Goal: Use online tool/utility: Utilize a website feature to perform a specific function

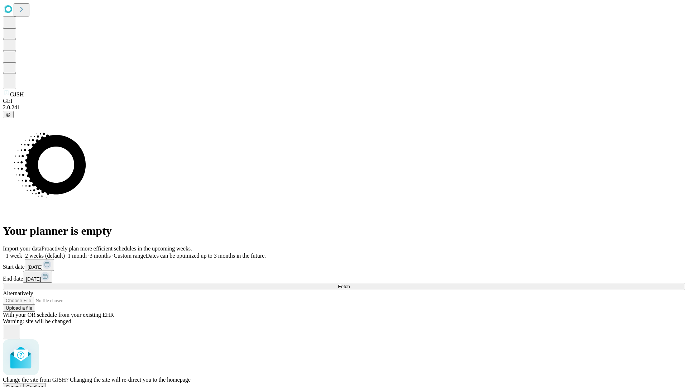
click at [43, 384] on span "Confirm" at bounding box center [35, 386] width 17 height 5
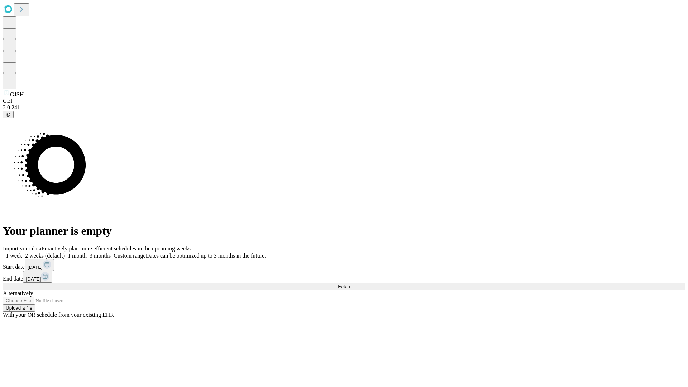
click at [22, 252] on label "1 week" at bounding box center [12, 255] width 19 height 6
click at [350, 284] on span "Fetch" at bounding box center [344, 286] width 12 height 5
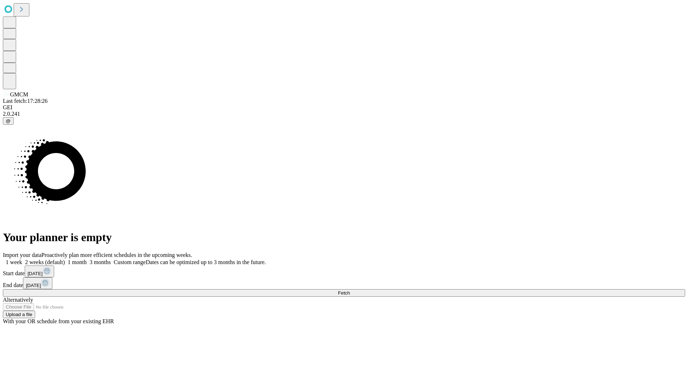
click at [22, 259] on label "1 week" at bounding box center [12, 262] width 19 height 6
click at [350, 290] on span "Fetch" at bounding box center [344, 292] width 12 height 5
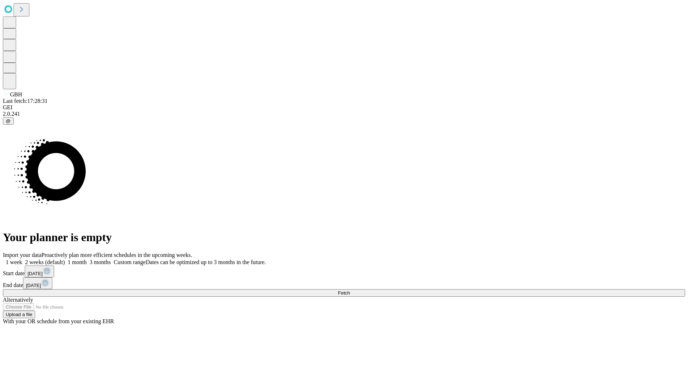
click at [22, 259] on label "1 week" at bounding box center [12, 262] width 19 height 6
click at [350, 290] on span "Fetch" at bounding box center [344, 292] width 12 height 5
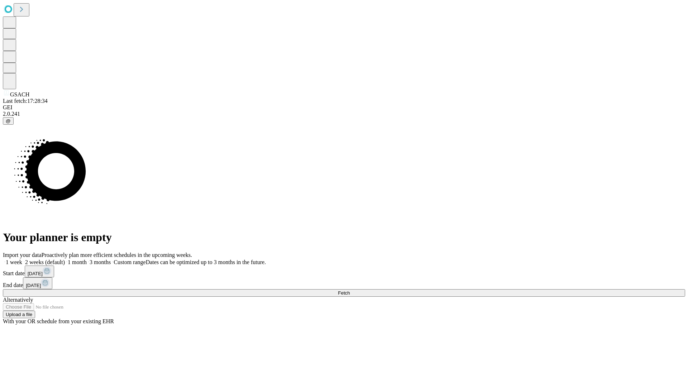
click at [22, 259] on label "1 week" at bounding box center [12, 262] width 19 height 6
click at [350, 290] on span "Fetch" at bounding box center [344, 292] width 12 height 5
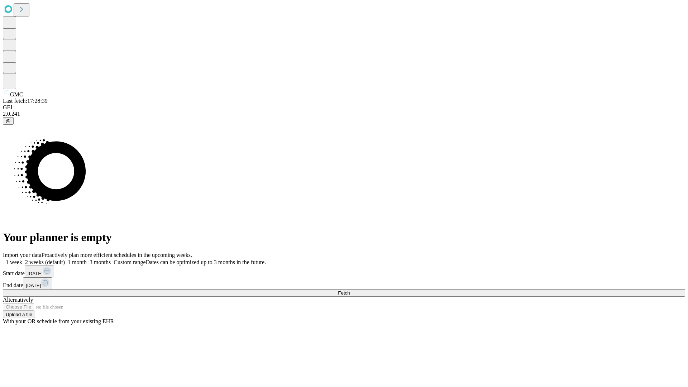
click at [22, 259] on label "1 week" at bounding box center [12, 262] width 19 height 6
click at [350, 290] on span "Fetch" at bounding box center [344, 292] width 12 height 5
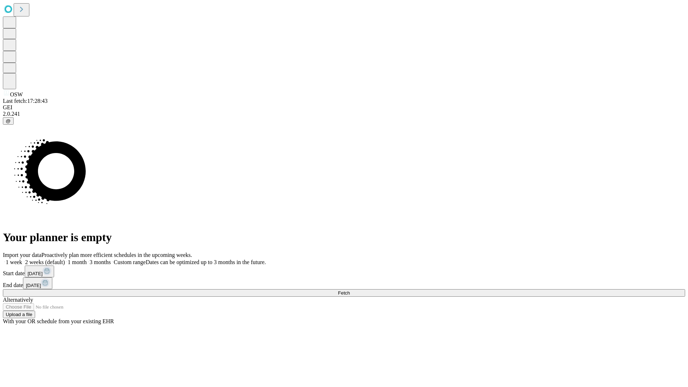
click at [22, 259] on label "1 week" at bounding box center [12, 262] width 19 height 6
click at [350, 290] on span "Fetch" at bounding box center [344, 292] width 12 height 5
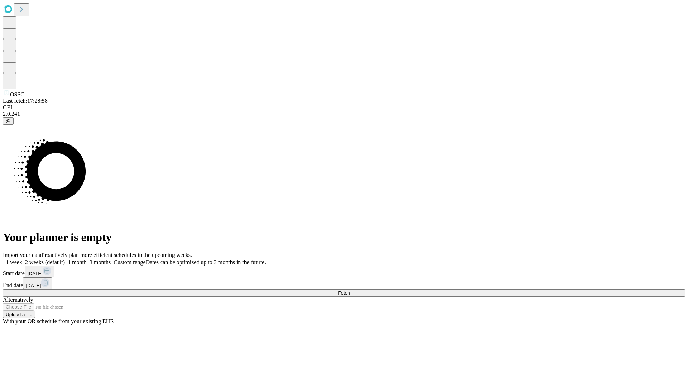
click at [22, 259] on label "1 week" at bounding box center [12, 262] width 19 height 6
click at [350, 290] on span "Fetch" at bounding box center [344, 292] width 12 height 5
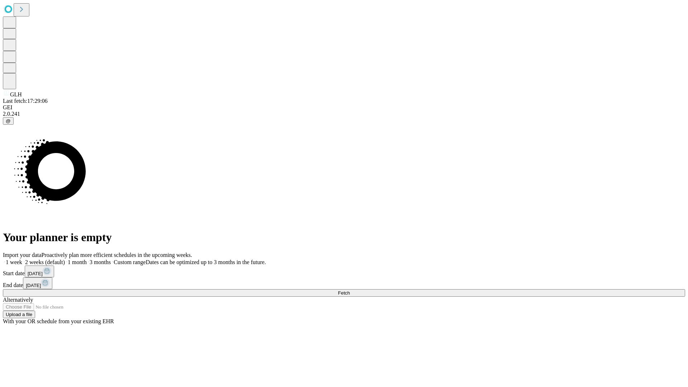
click at [22, 259] on label "1 week" at bounding box center [12, 262] width 19 height 6
click at [350, 290] on span "Fetch" at bounding box center [344, 292] width 12 height 5
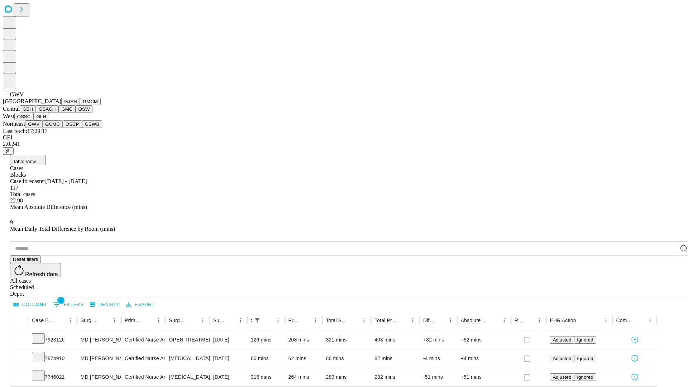
click at [56, 128] on button "GCMC" at bounding box center [52, 124] width 20 height 8
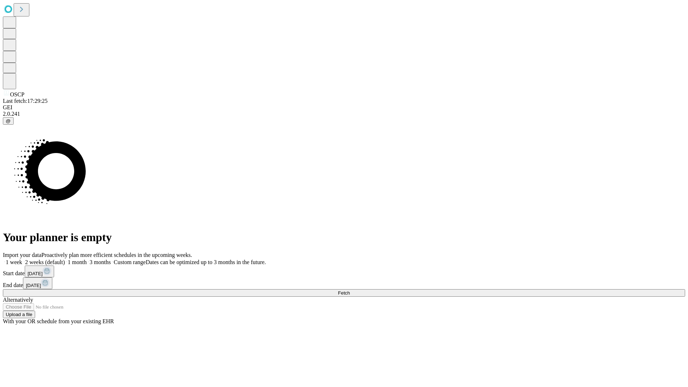
click at [22, 259] on label "1 week" at bounding box center [12, 262] width 19 height 6
click at [350, 290] on span "Fetch" at bounding box center [344, 292] width 12 height 5
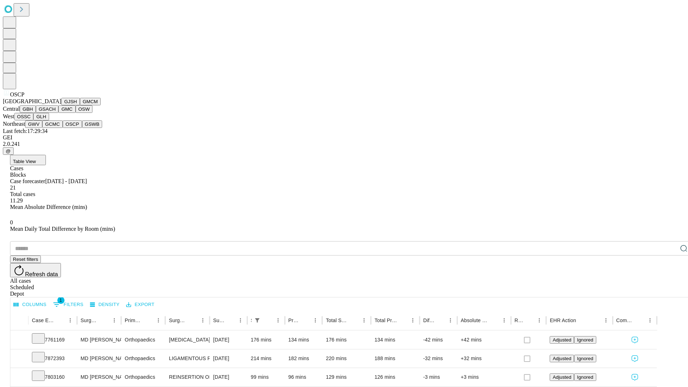
click at [82, 128] on button "GSWB" at bounding box center [92, 124] width 20 height 8
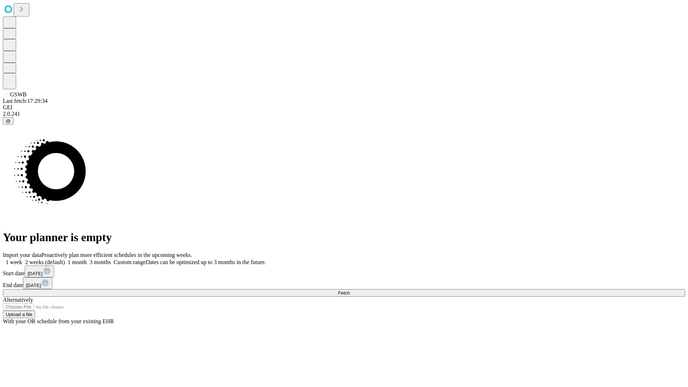
click at [22, 259] on label "1 week" at bounding box center [12, 262] width 19 height 6
click at [350, 290] on span "Fetch" at bounding box center [344, 292] width 12 height 5
